Goal: Task Accomplishment & Management: Complete application form

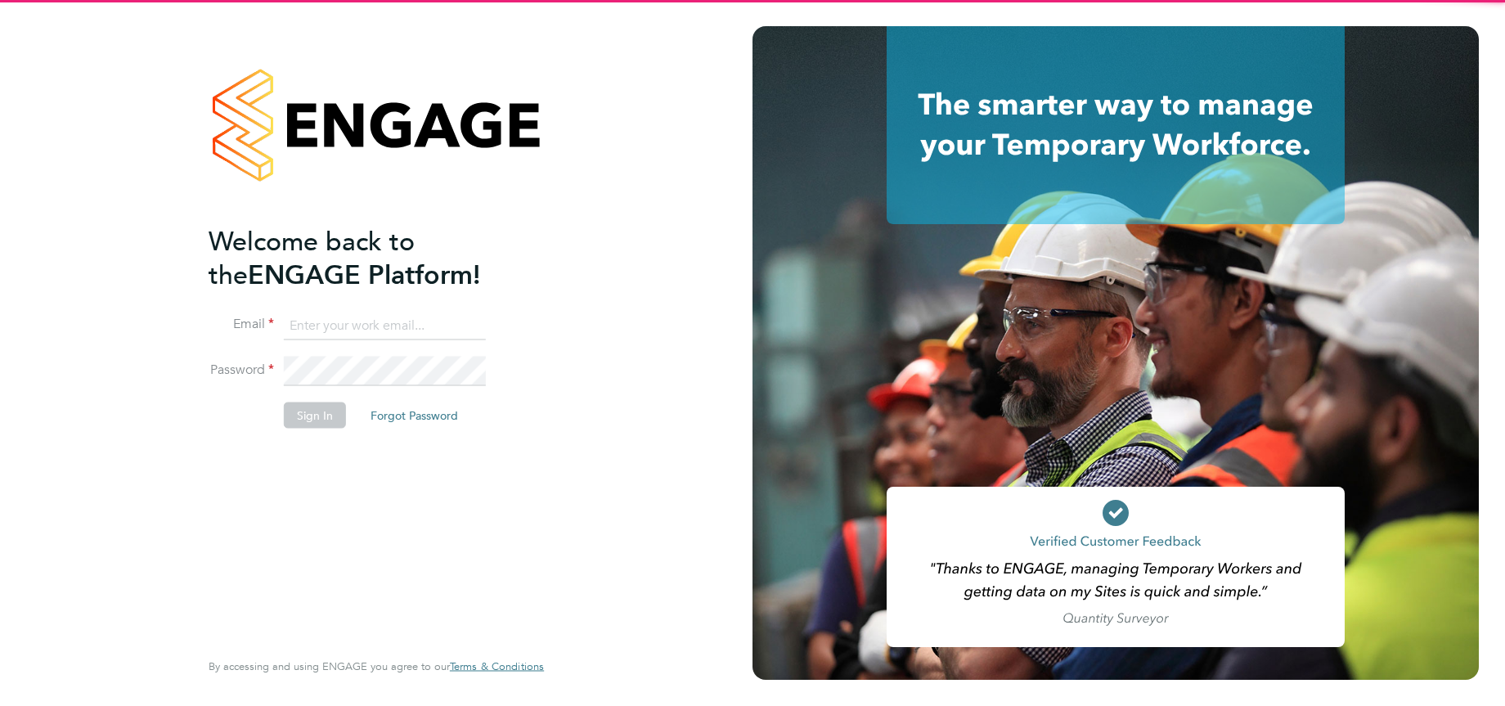
type input "[EMAIL_ADDRESS][DOMAIN_NAME]"
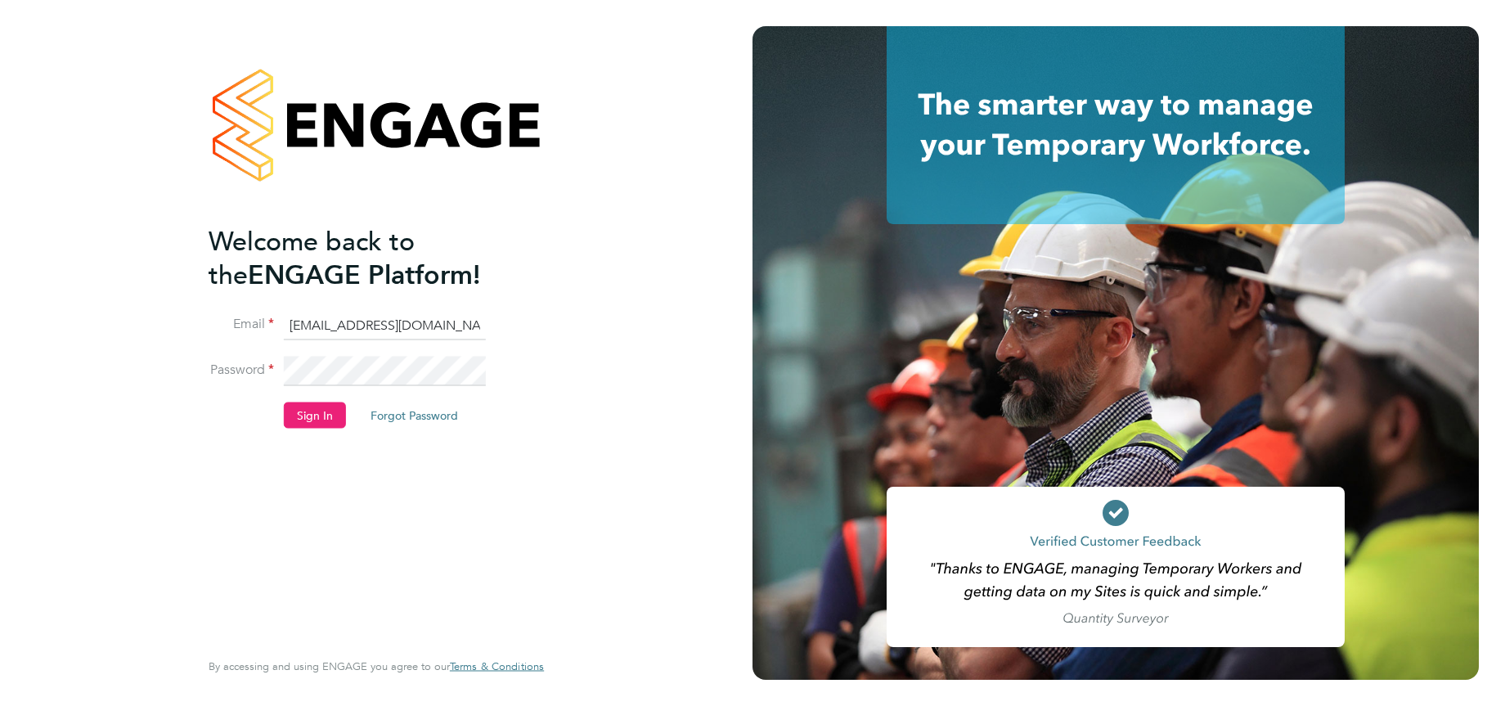
click at [312, 431] on li "Sign In Forgot Password" at bounding box center [368, 423] width 319 height 43
click at [316, 412] on button "Sign In" at bounding box center [315, 415] width 62 height 26
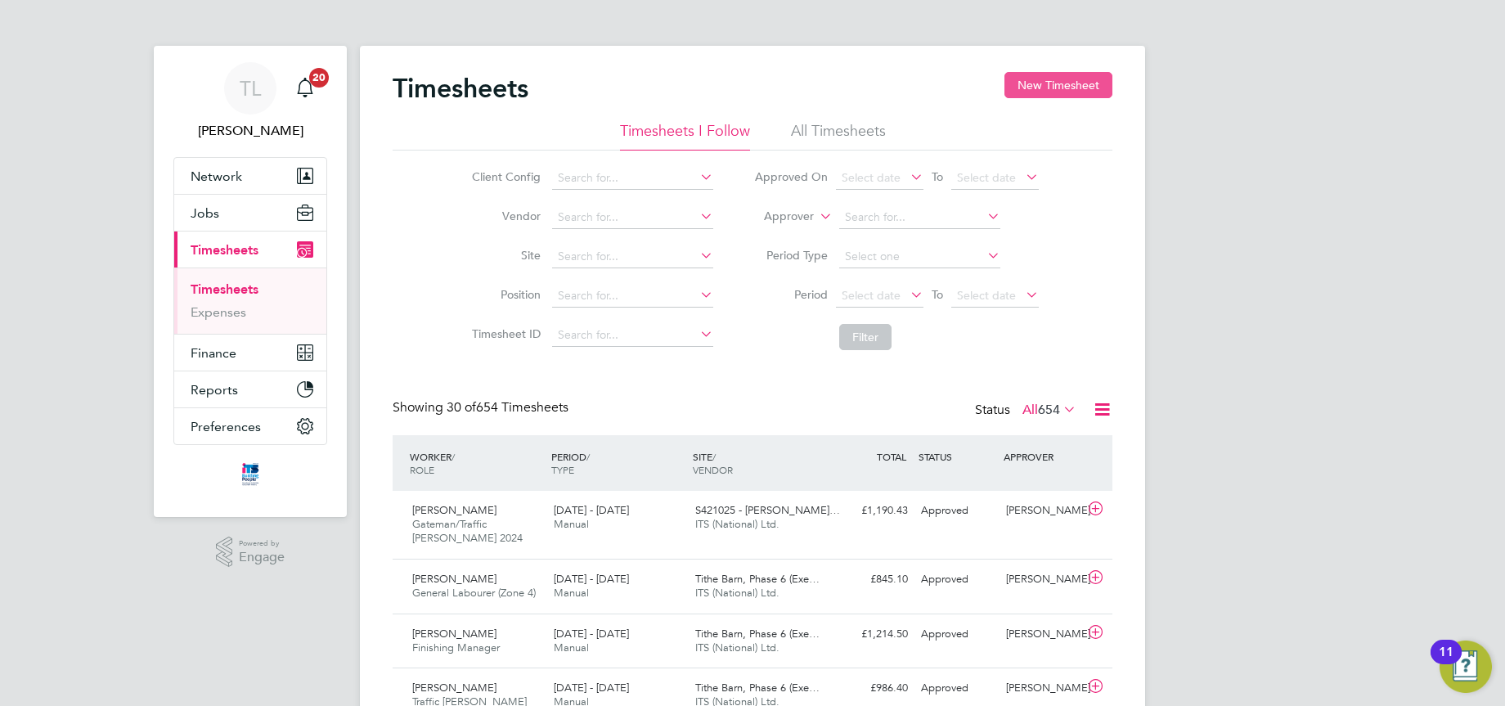
click at [1112, 79] on button "New Timesheet" at bounding box center [1058, 85] width 108 height 26
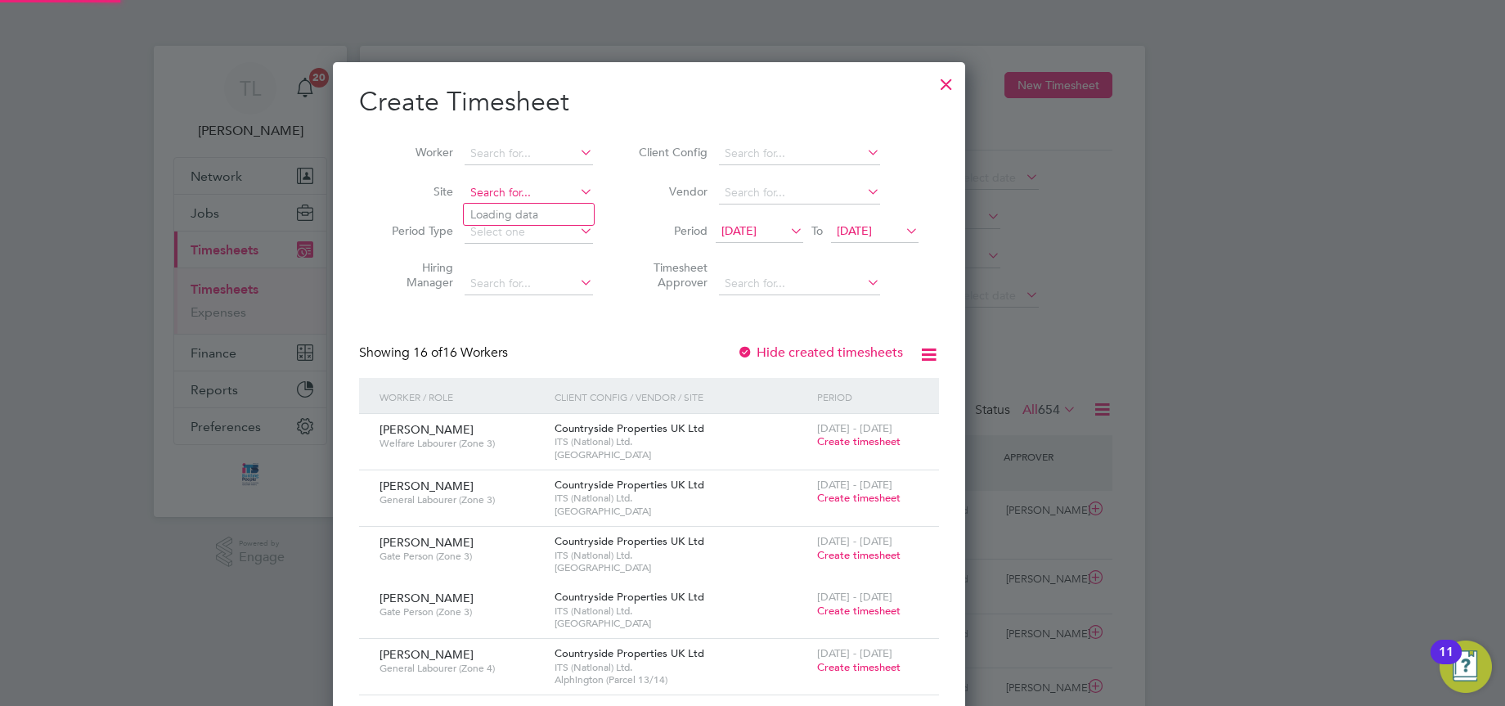
click at [593, 193] on input at bounding box center [529, 193] width 128 height 23
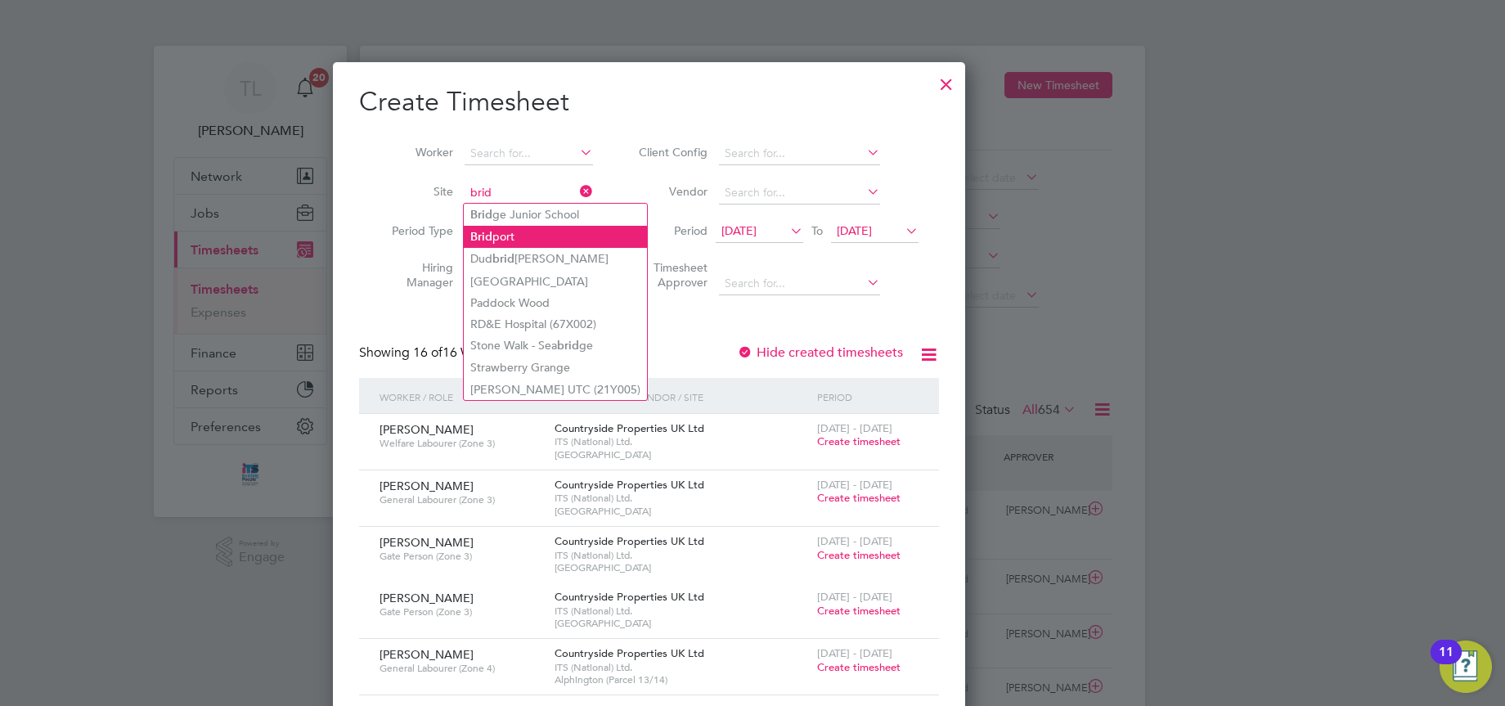
click at [613, 241] on li "Brid port" at bounding box center [555, 237] width 183 height 22
type input "Bridport"
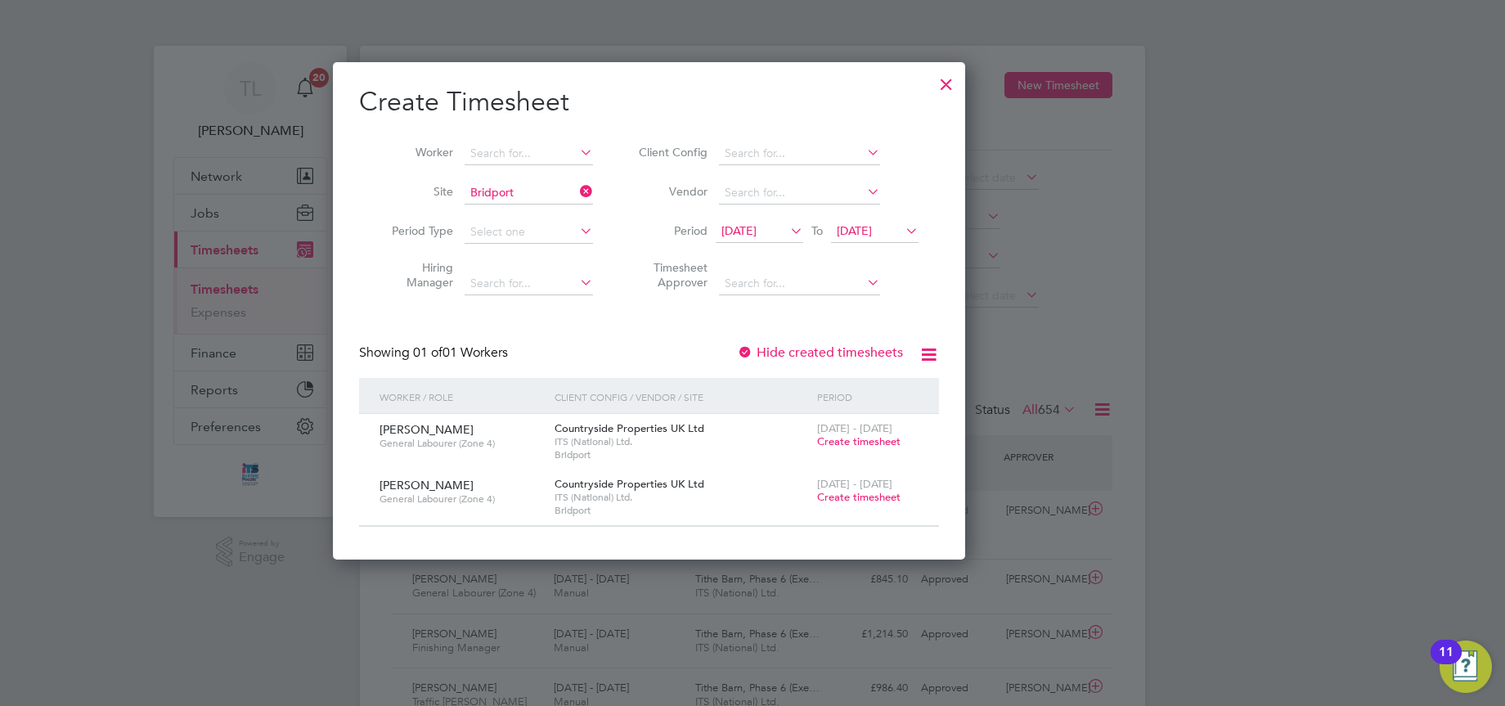
click at [872, 228] on span "19 Sep 2025" at bounding box center [854, 230] width 35 height 15
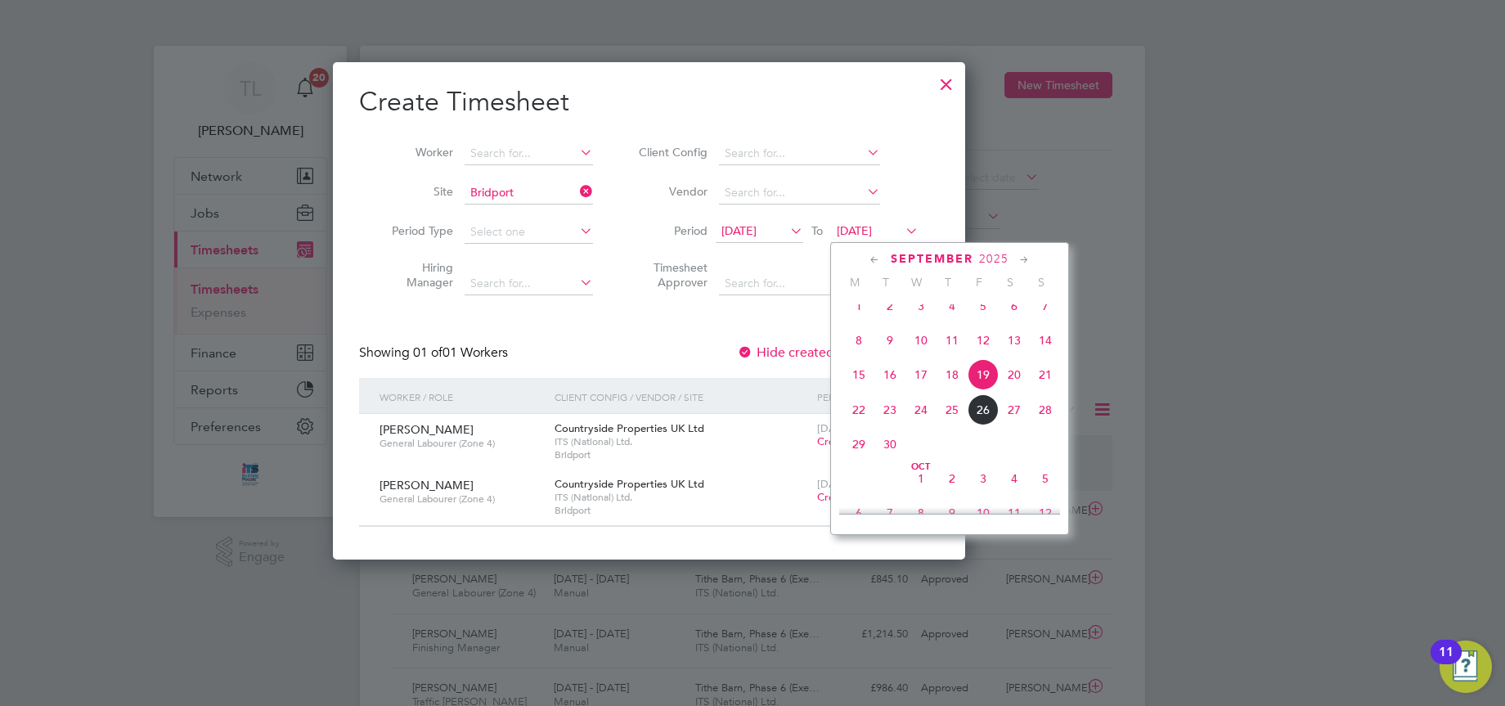
click at [999, 424] on span "26" at bounding box center [982, 409] width 31 height 31
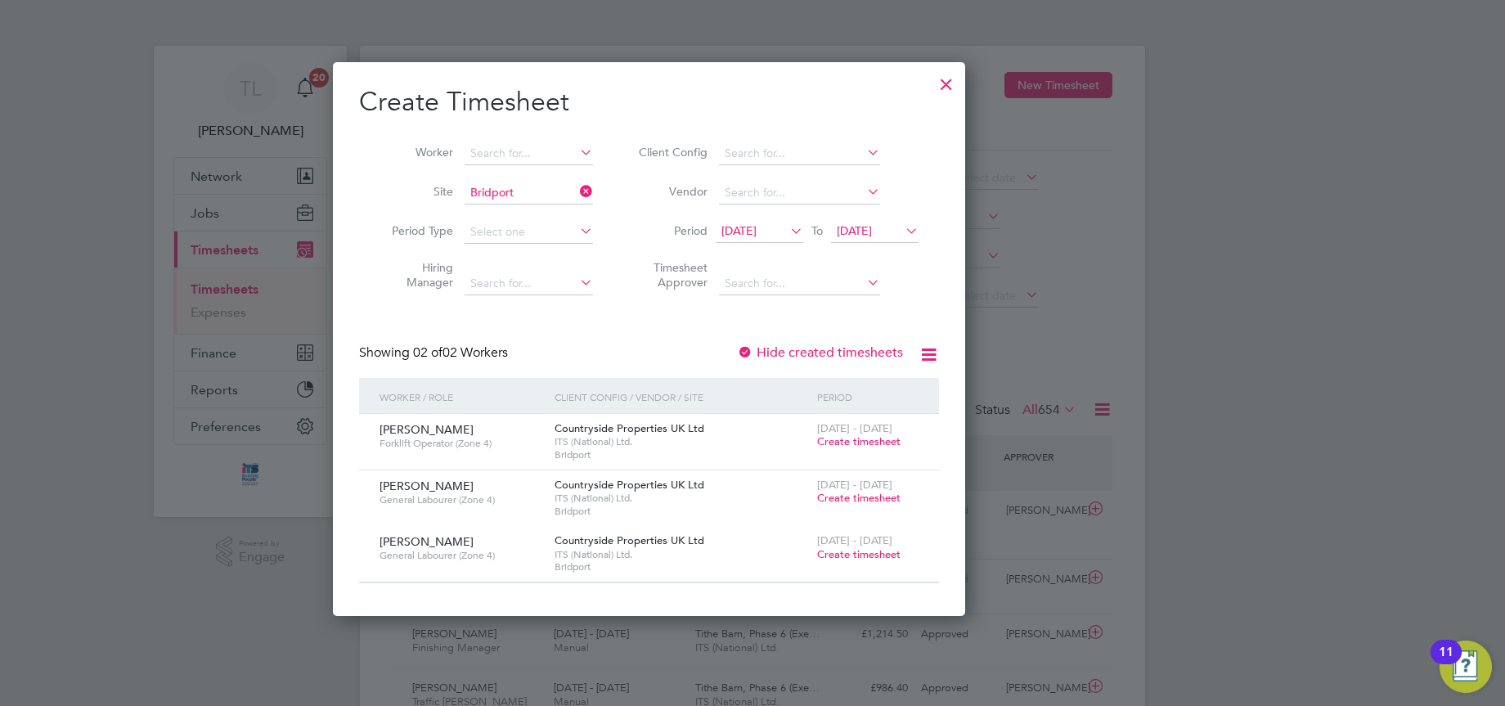
click at [900, 442] on span "Create timesheet" at bounding box center [858, 441] width 83 height 14
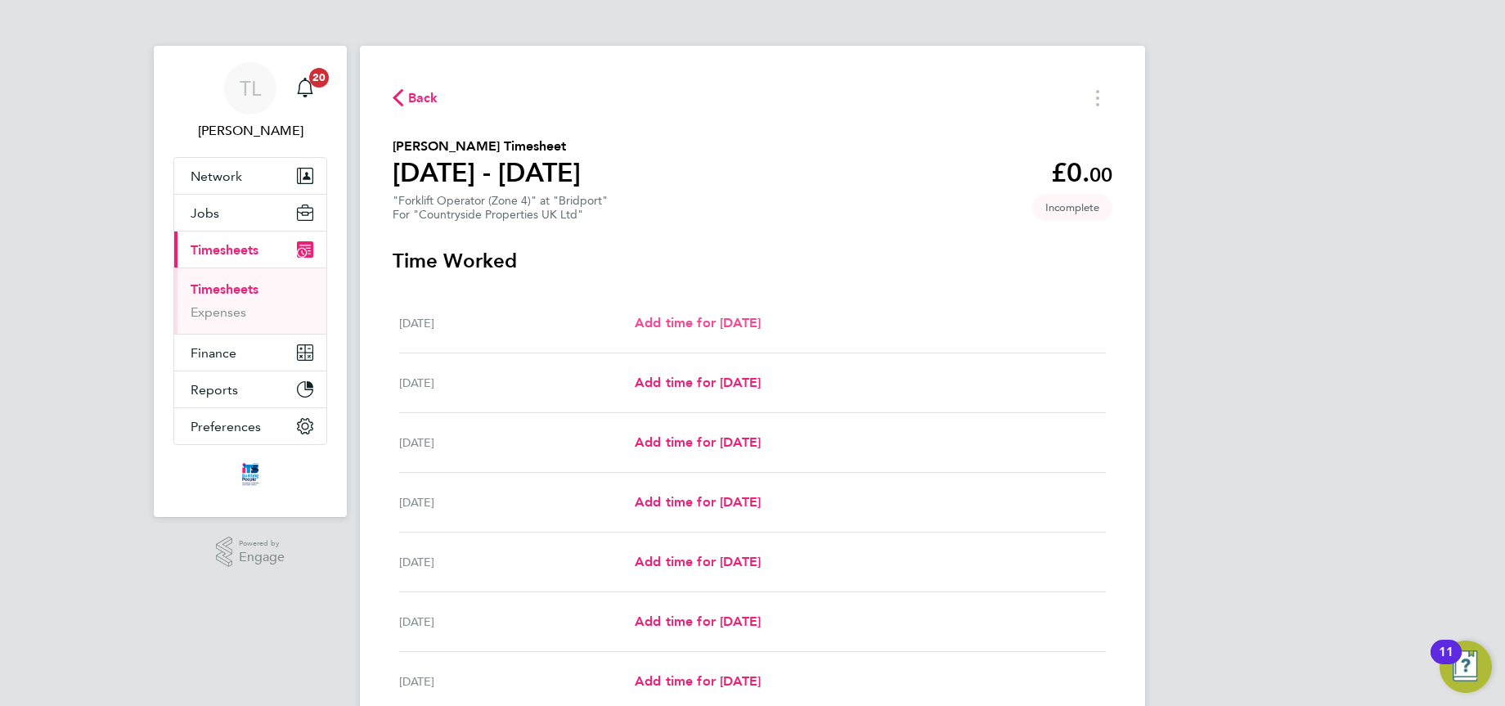
click at [761, 317] on span "Add time for Mon 22 Sep" at bounding box center [698, 323] width 126 height 16
select select "30"
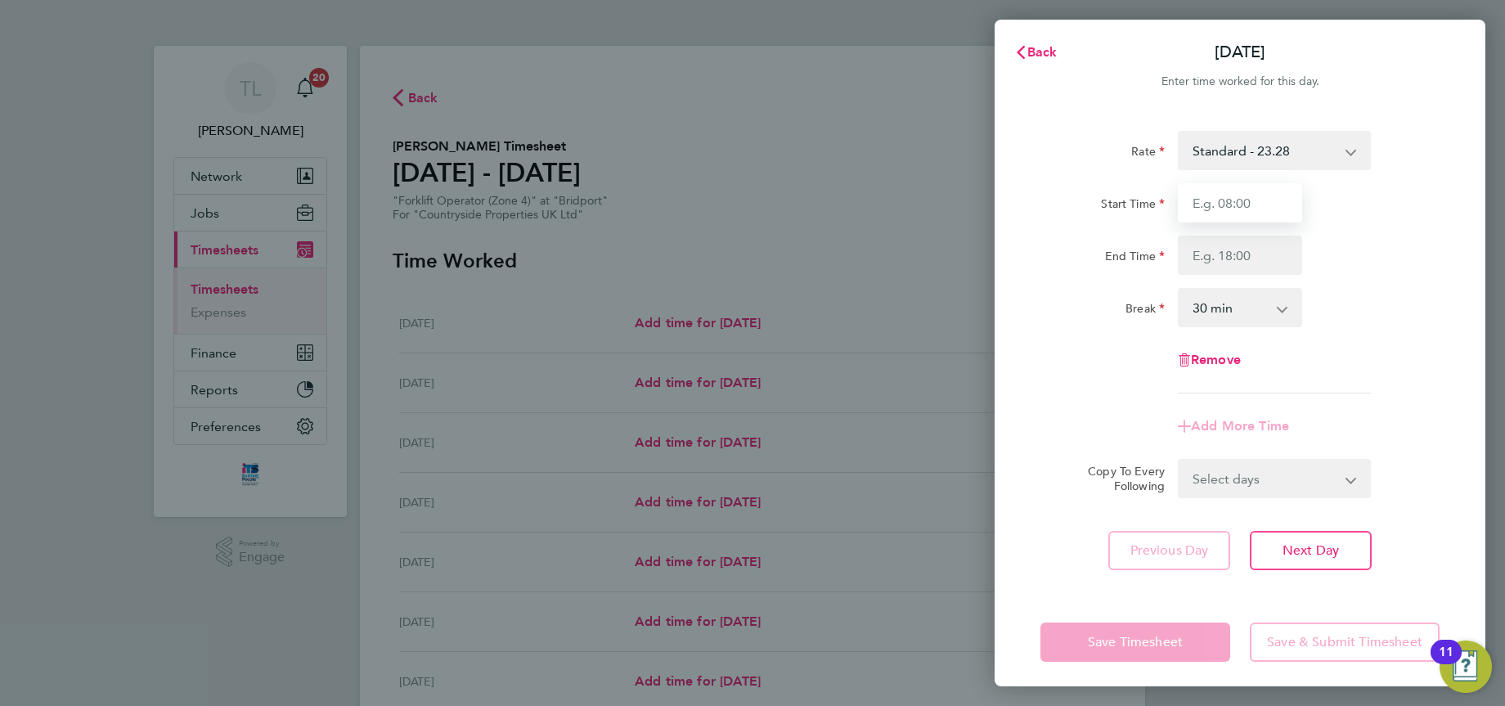
click at [1205, 204] on input "Start Time" at bounding box center [1240, 202] width 124 height 39
type input "07:30"
click at [1210, 254] on input "End Time" at bounding box center [1240, 255] width 124 height 39
type input "17:00"
click at [1335, 334] on div "Rate Standard - 23.28 Start Time 07:30 End Time 17:00 Break 0 min 15 min 30 min…" at bounding box center [1239, 262] width 399 height 263
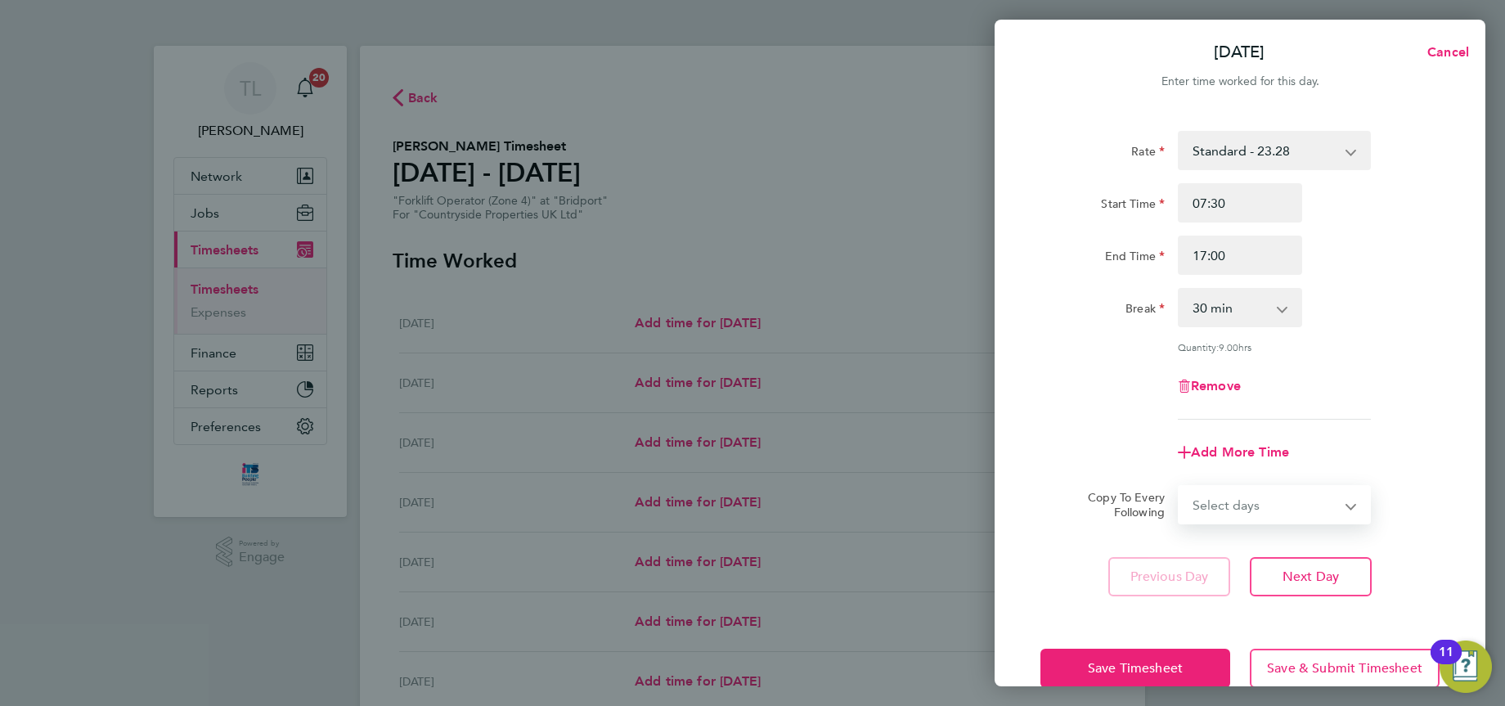
click at [1317, 503] on select "Select days Day Weekday (Mon-Fri) Weekend (Sat-Sun) Tuesday Wednesday Thursday …" at bounding box center [1265, 505] width 172 height 36
select select "WEEKDAY"
click at [1179, 487] on select "Select days Day Weekday (Mon-Fri) Weekend (Sat-Sun) Tuesday Wednesday Thursday …" at bounding box center [1265, 505] width 172 height 36
select select "2025-09-28"
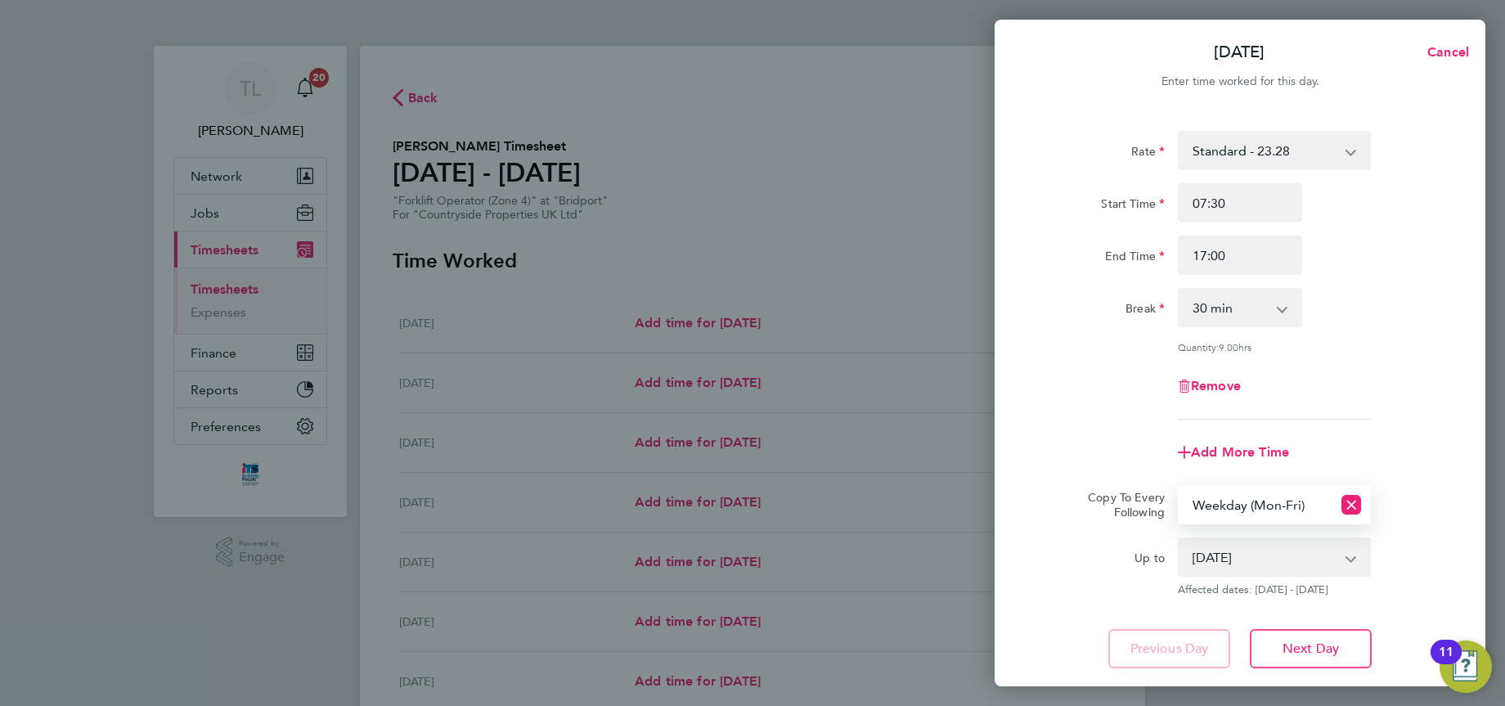
scroll to position [105, 0]
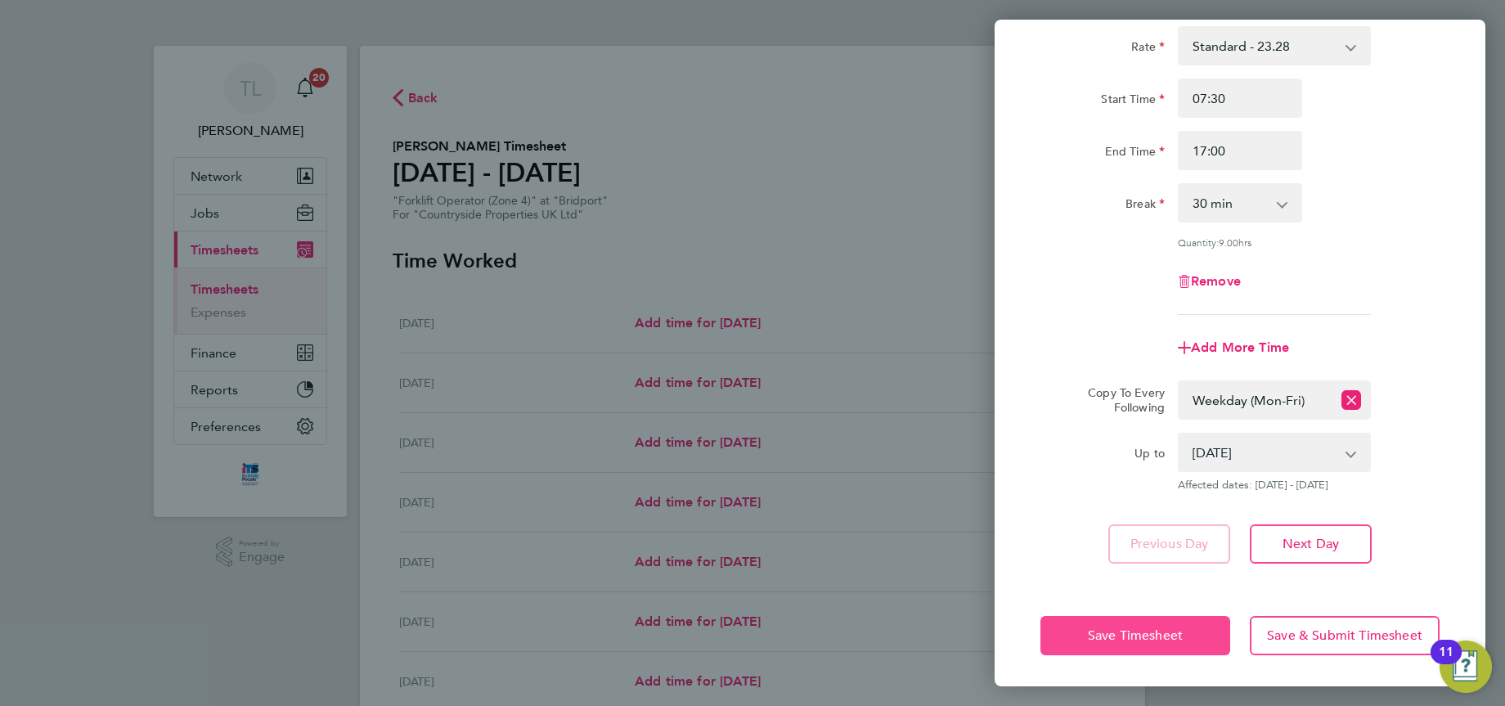
click at [1169, 627] on span "Save Timesheet" at bounding box center [1135, 635] width 95 height 16
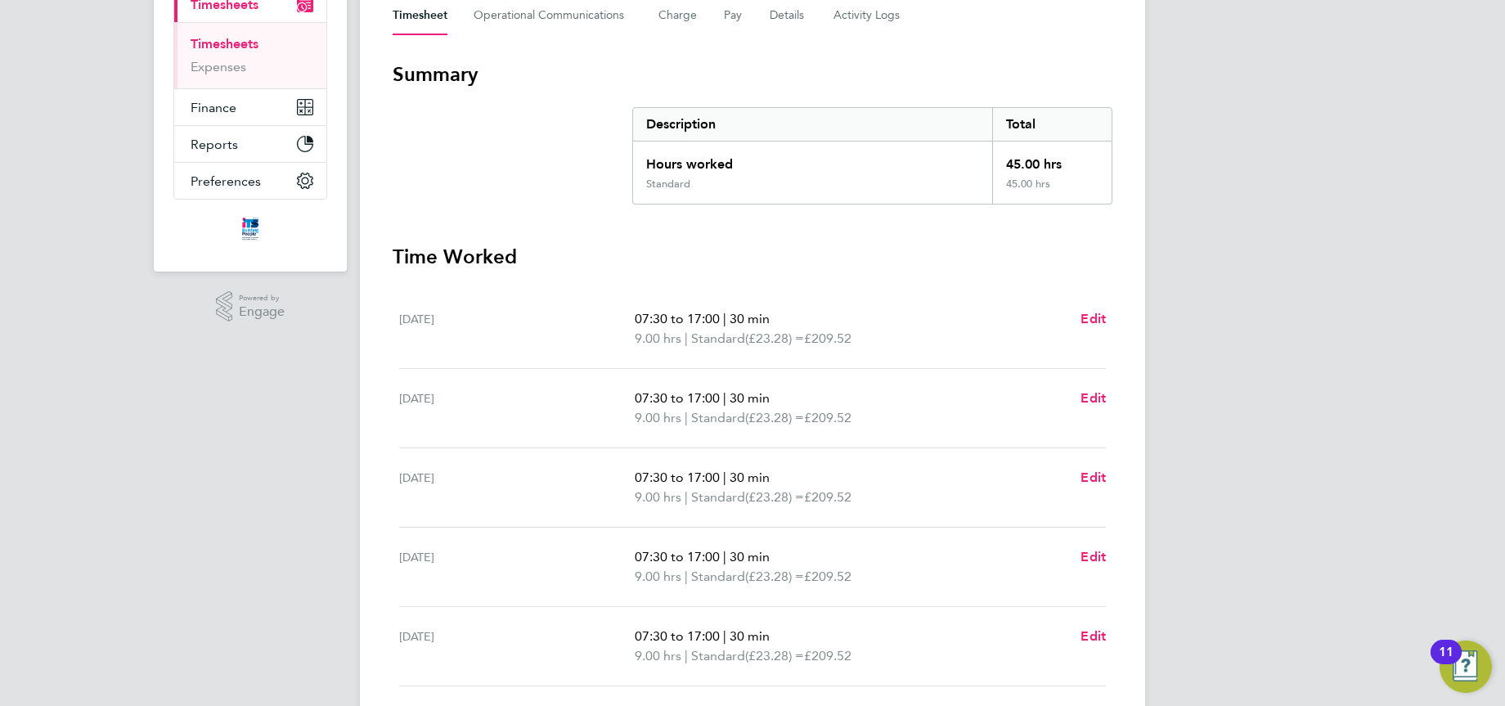
scroll to position [327, 0]
